Goal: Information Seeking & Learning: Learn about a topic

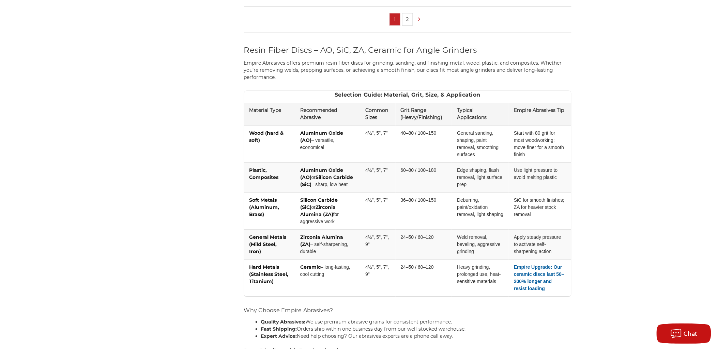
scroll to position [567, 0]
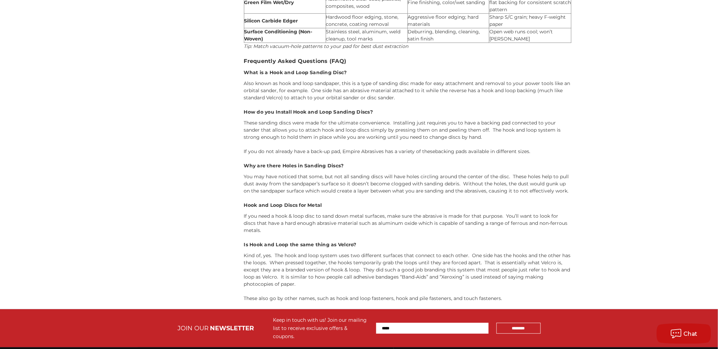
scroll to position [586, 0]
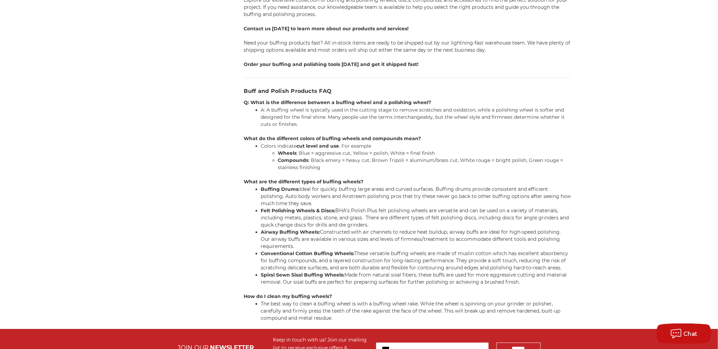
scroll to position [1476, 0]
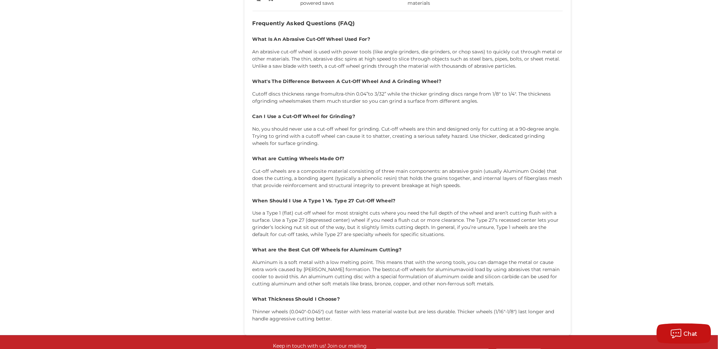
scroll to position [1173, 0]
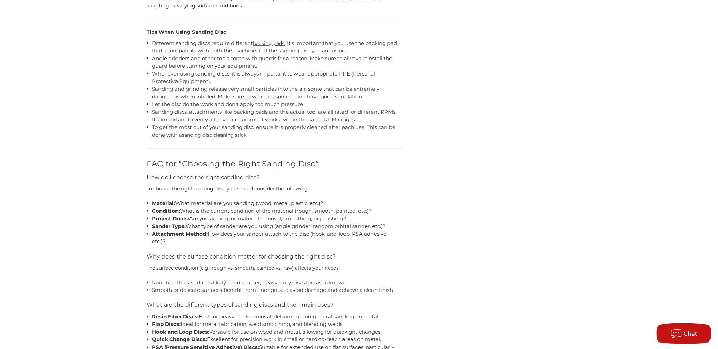
scroll to position [4843, 0]
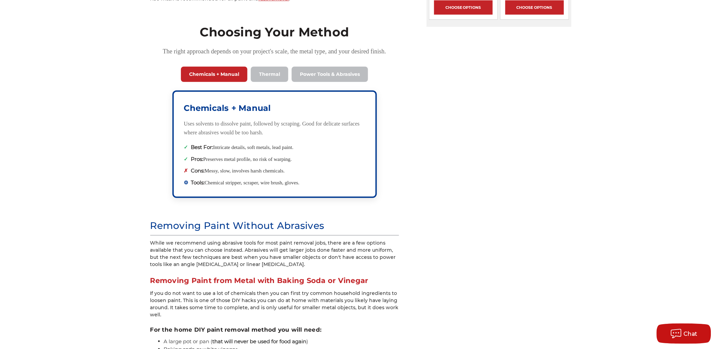
scroll to position [984, 0]
click at [271, 79] on button "Thermal" at bounding box center [269, 73] width 37 height 15
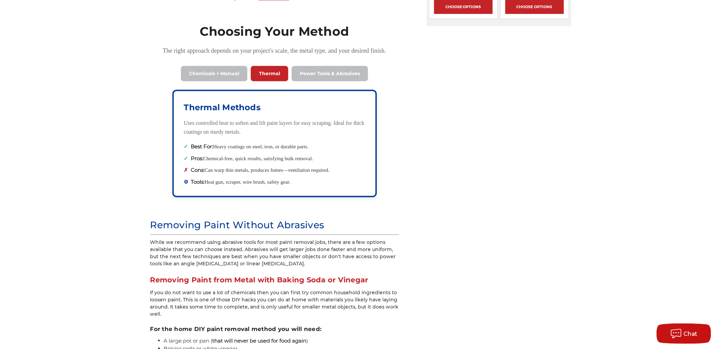
click at [314, 81] on button "Power Tools & Abrasives" at bounding box center [330, 73] width 76 height 15
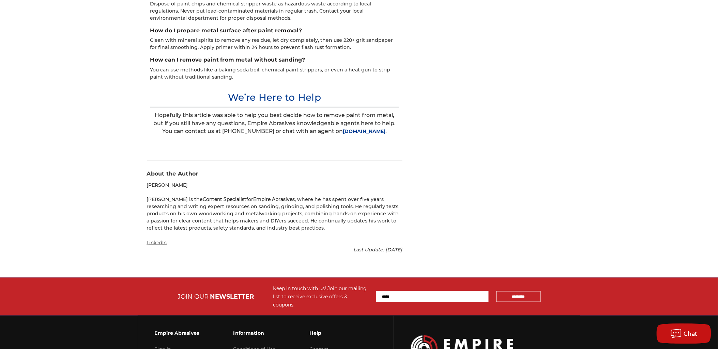
scroll to position [4681, 0]
